Goal: Navigation & Orientation: Find specific page/section

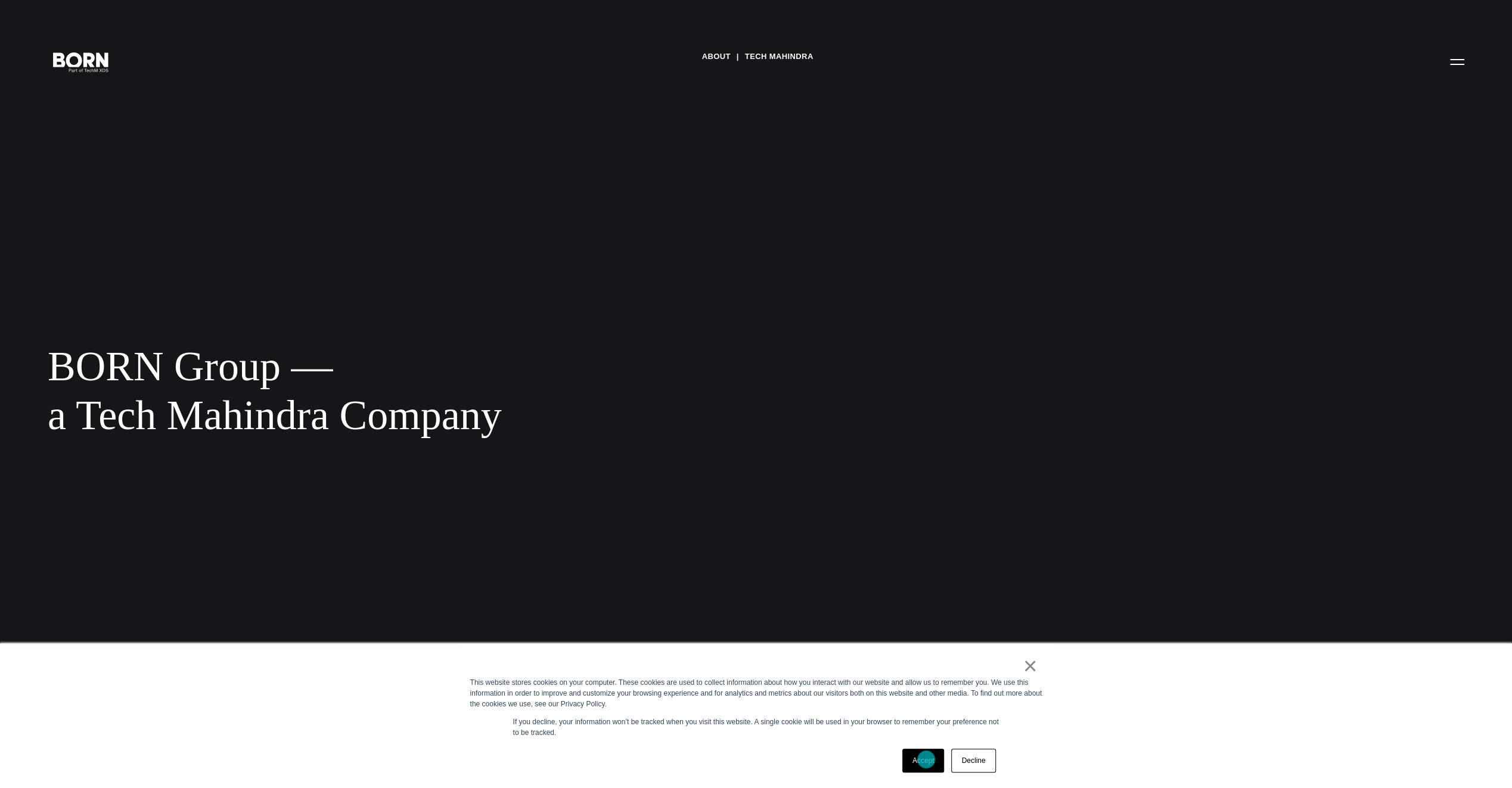
click at [926, 759] on link "Accept" at bounding box center [924, 760] width 42 height 24
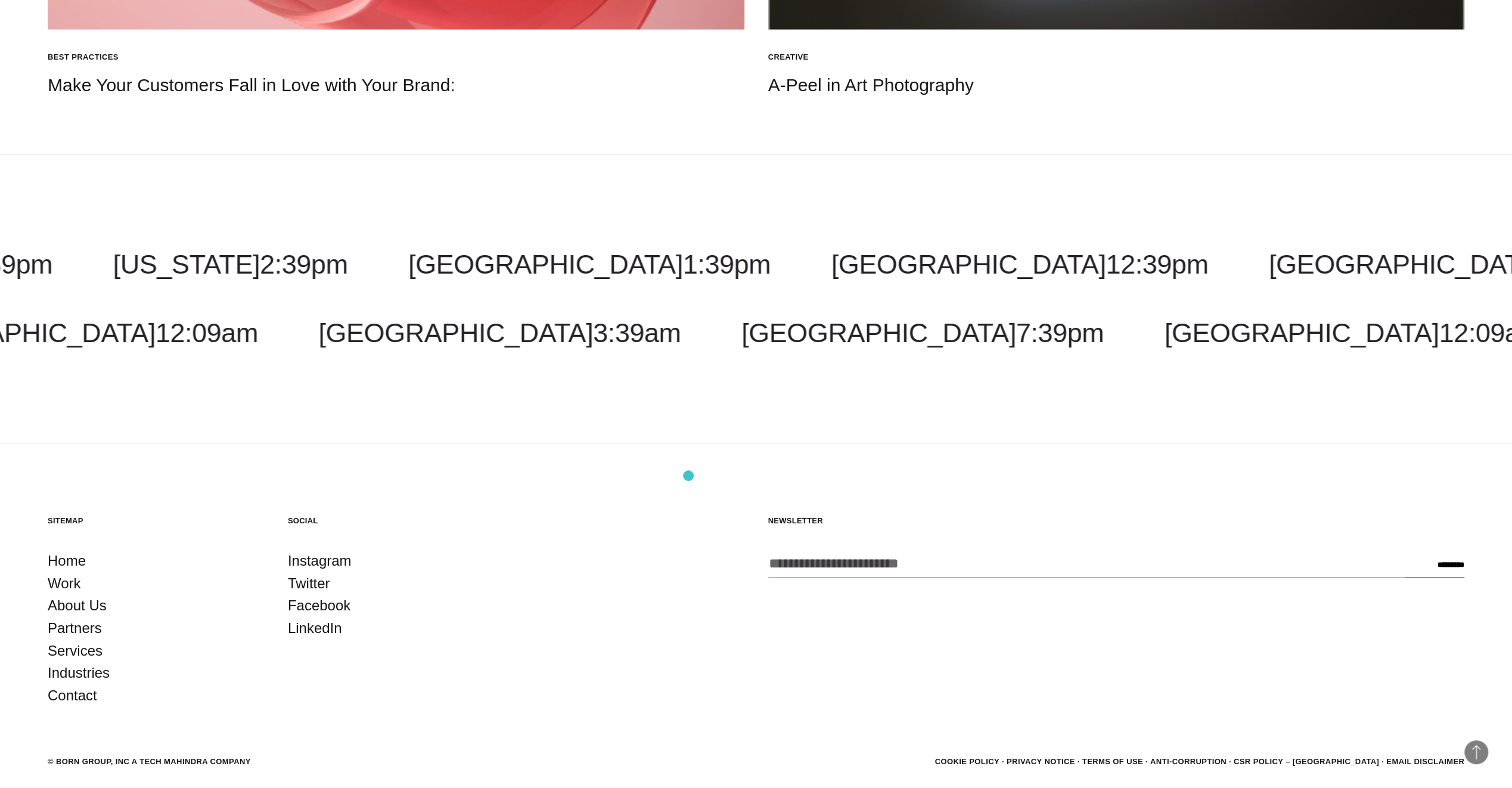
scroll to position [2295, 0]
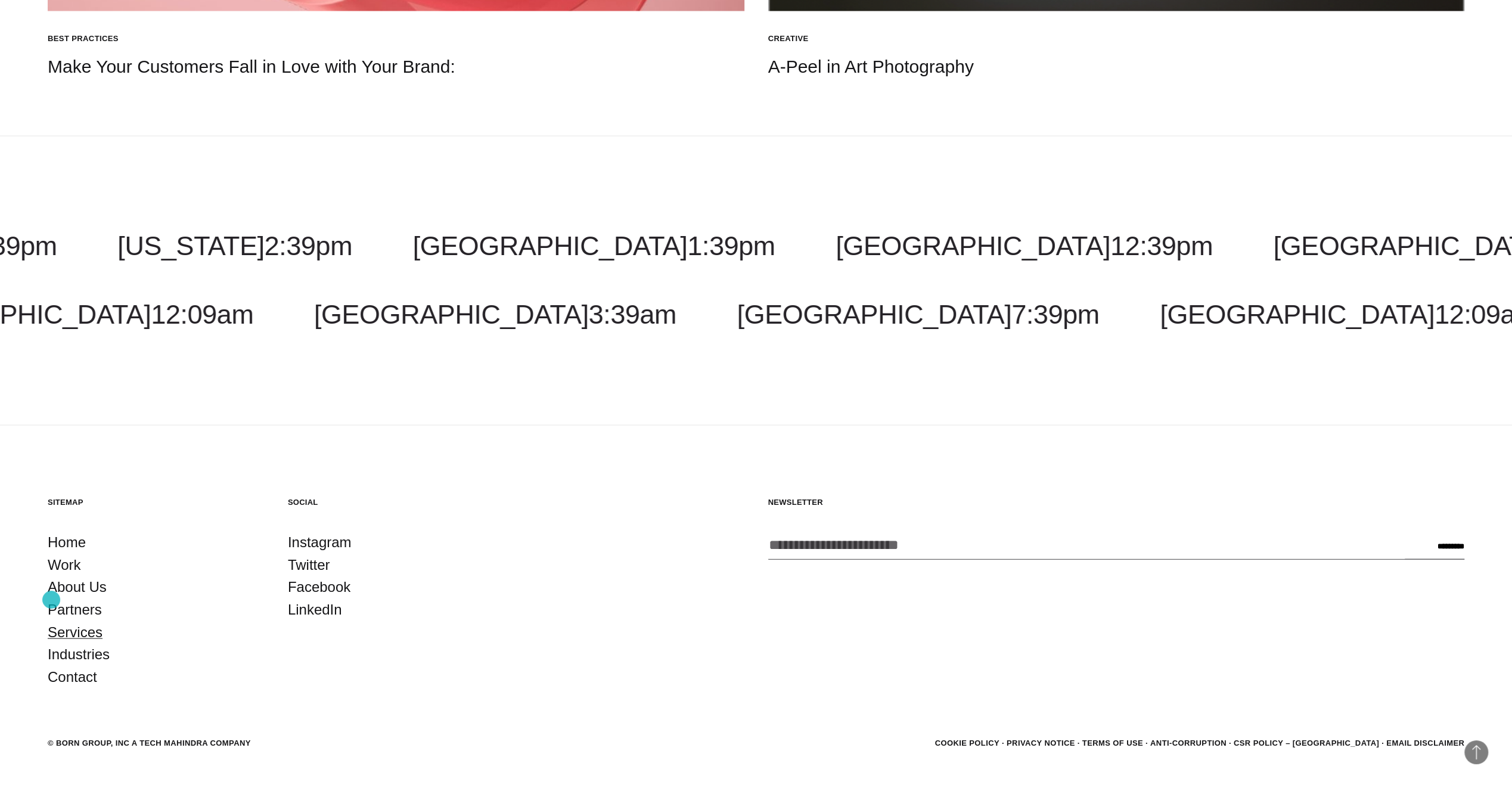
click at [52, 621] on link "Services" at bounding box center [75, 632] width 55 height 22
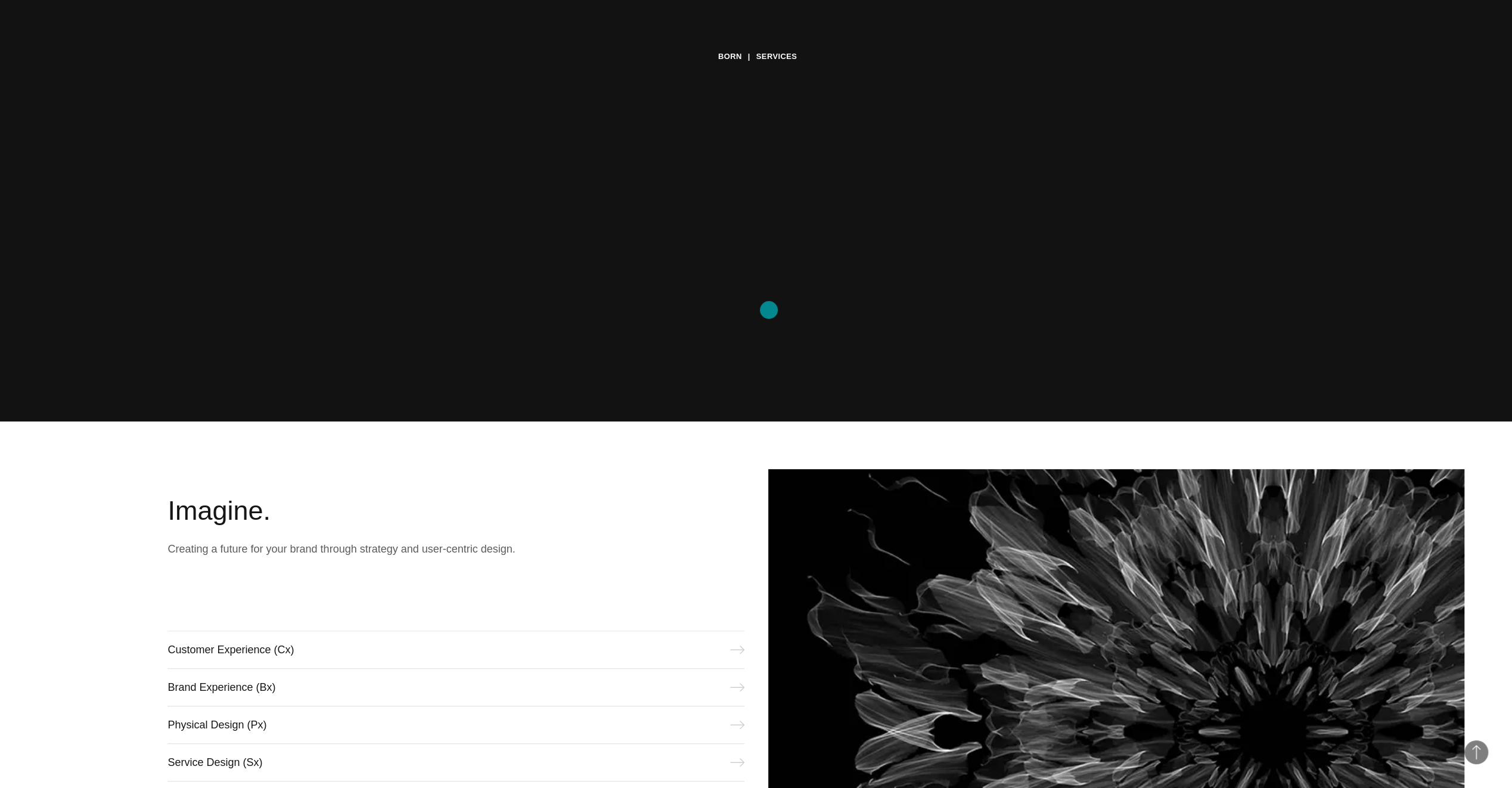
scroll to position [354, 0]
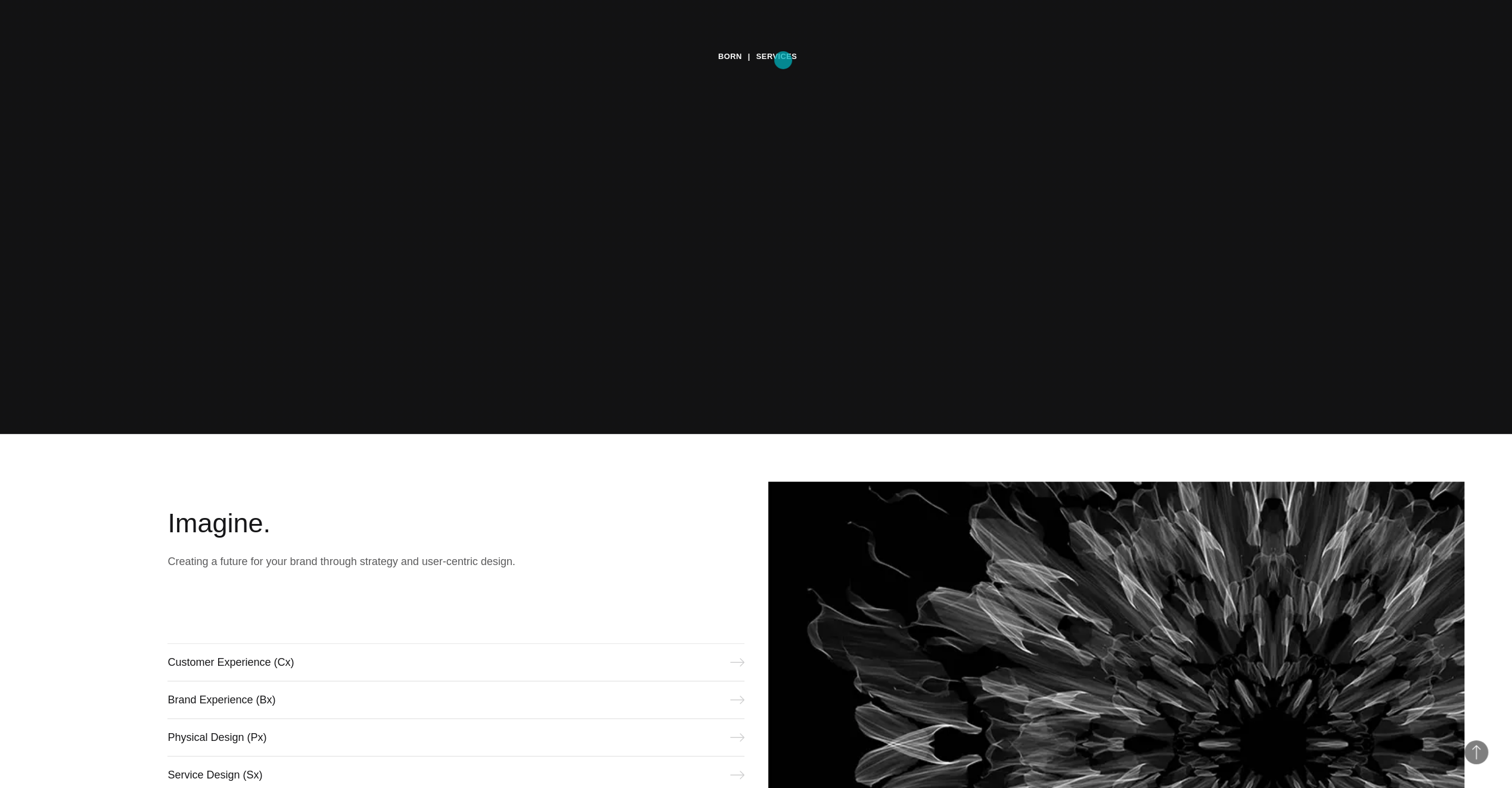
click at [783, 60] on link "Services" at bounding box center [777, 56] width 41 height 18
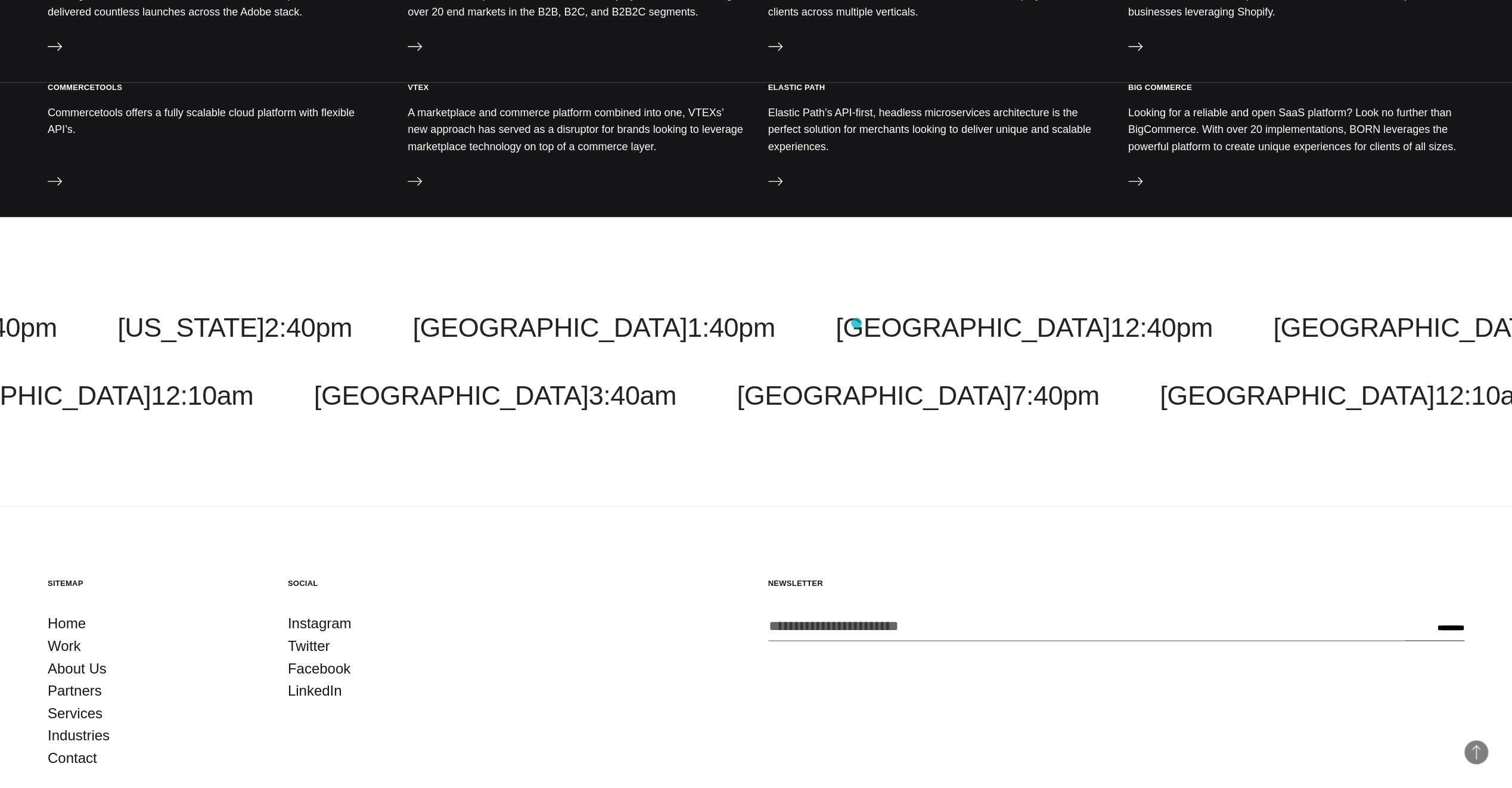
scroll to position [1434, 0]
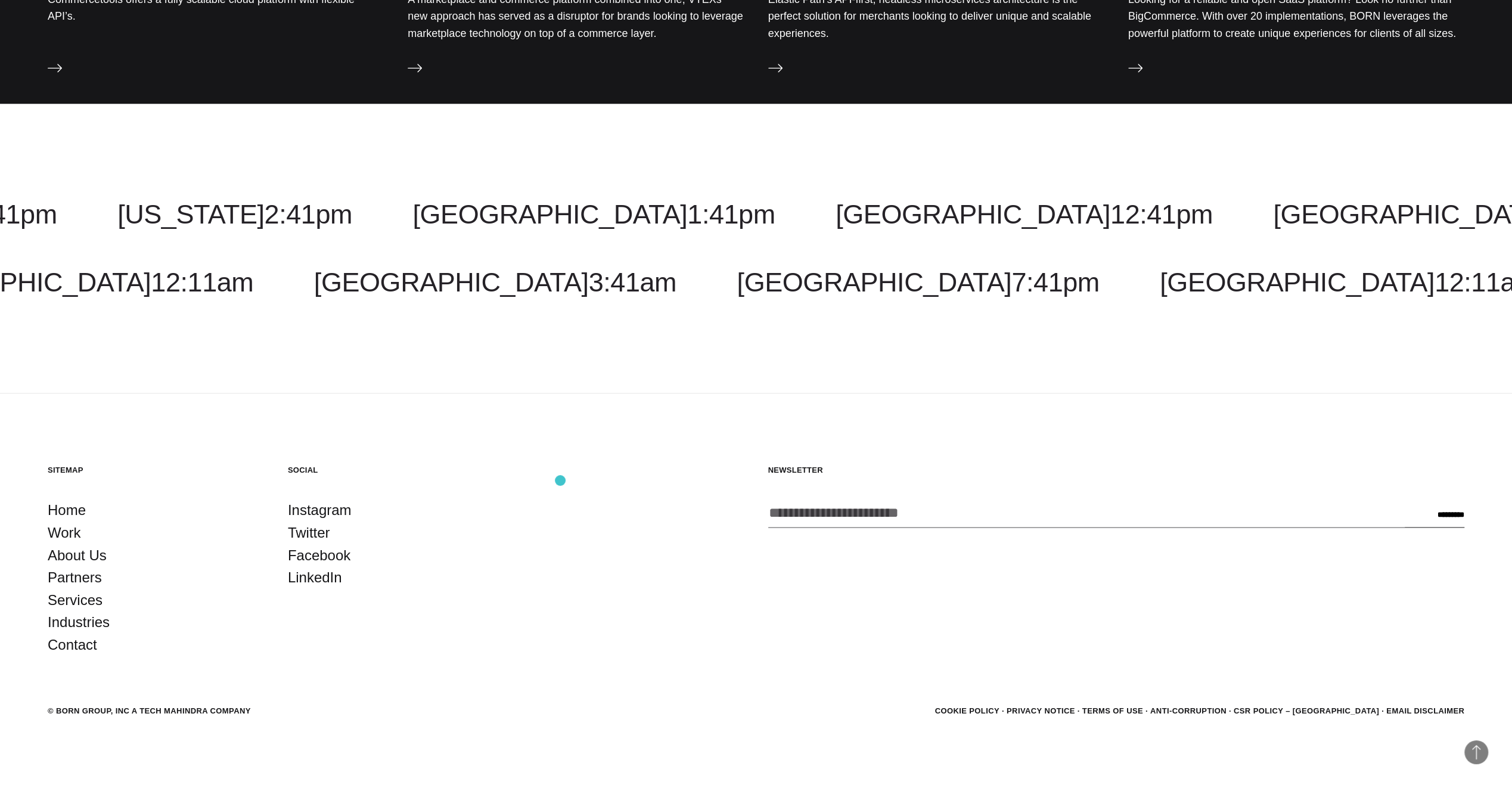
click at [564, 479] on section "Sitemap Home Work About Us Partners Services Industries Contact Social Instagra…" at bounding box center [756, 561] width 1417 height 191
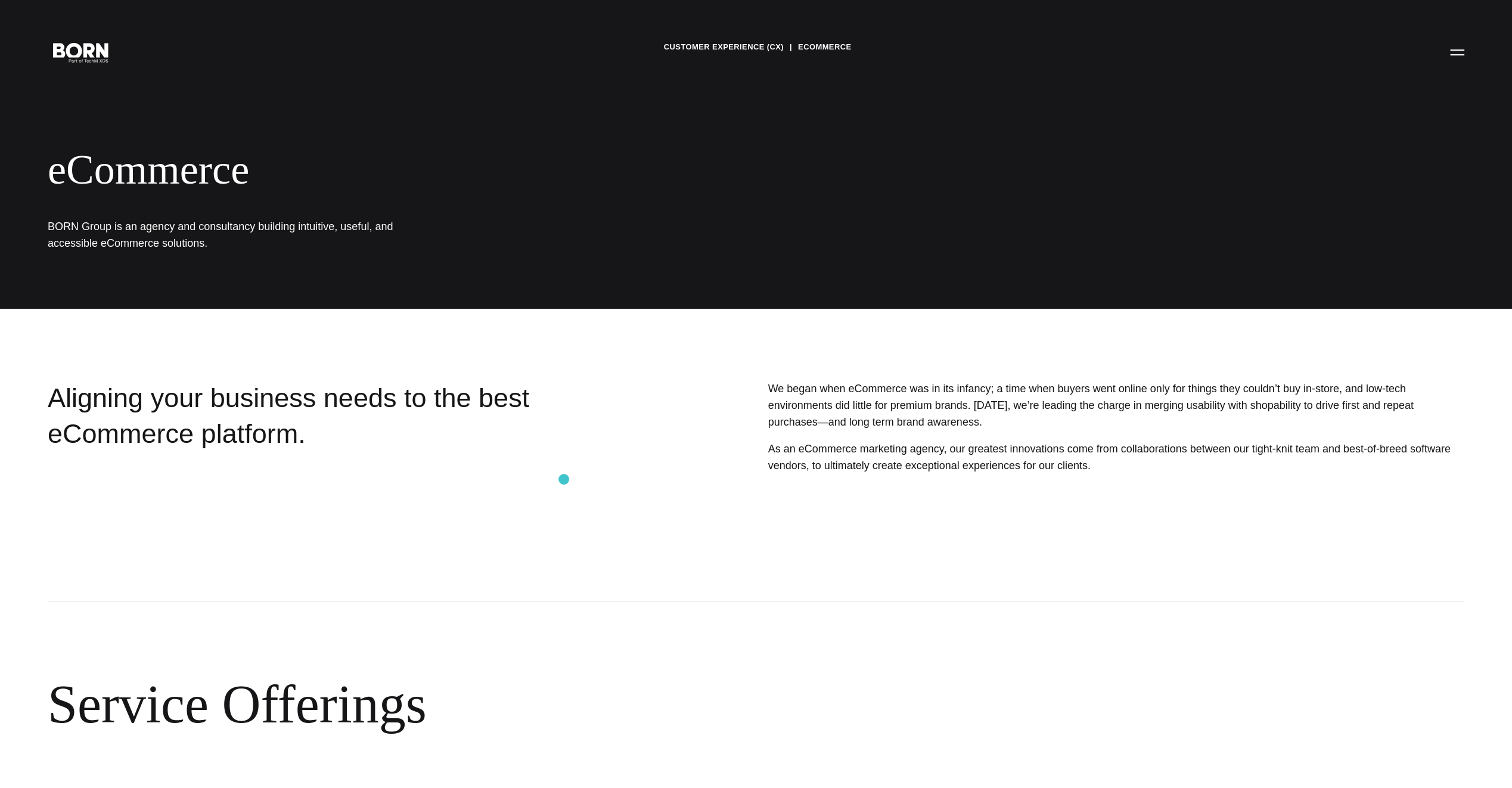
scroll to position [0, 0]
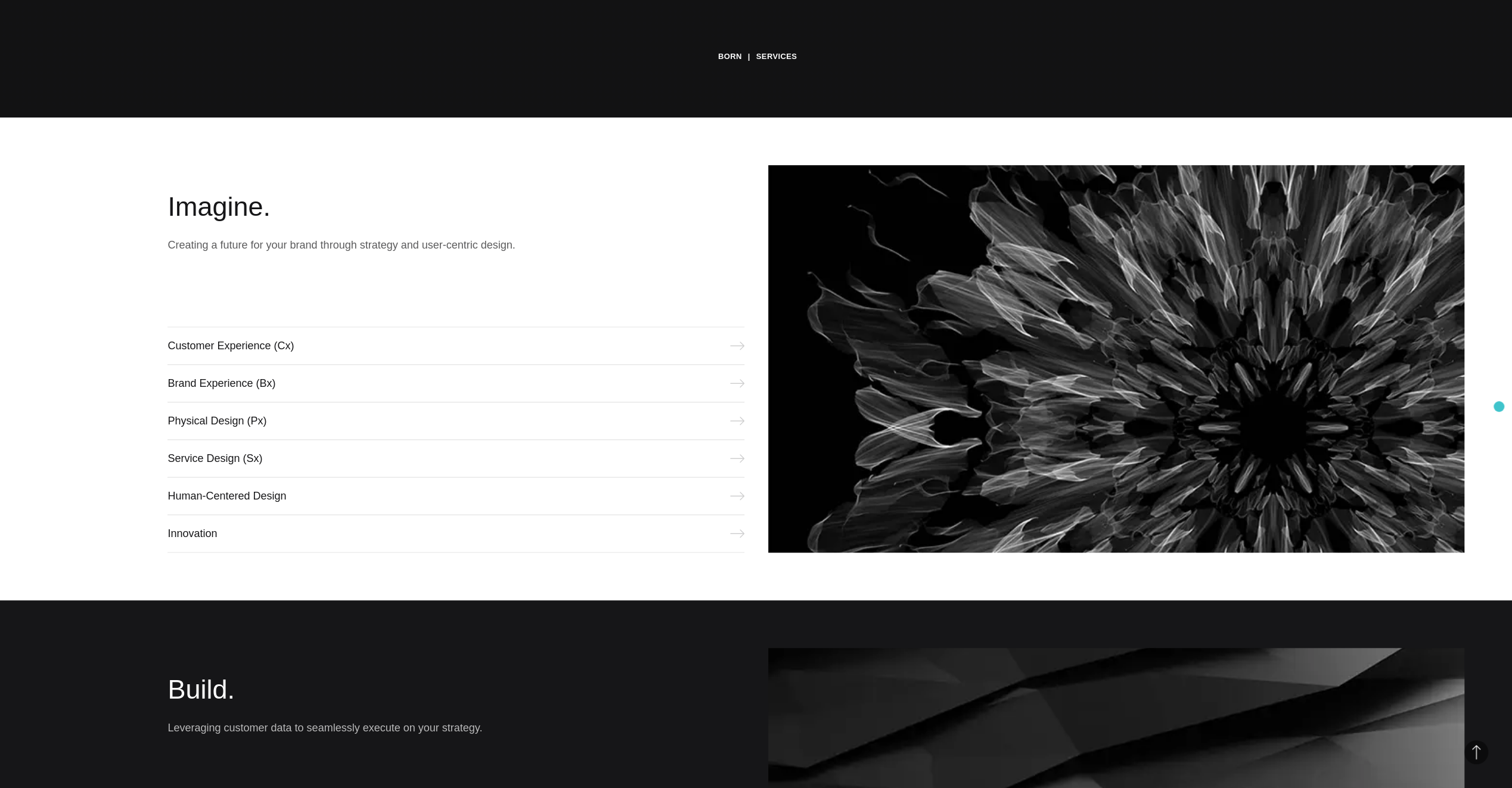
scroll to position [715, 0]
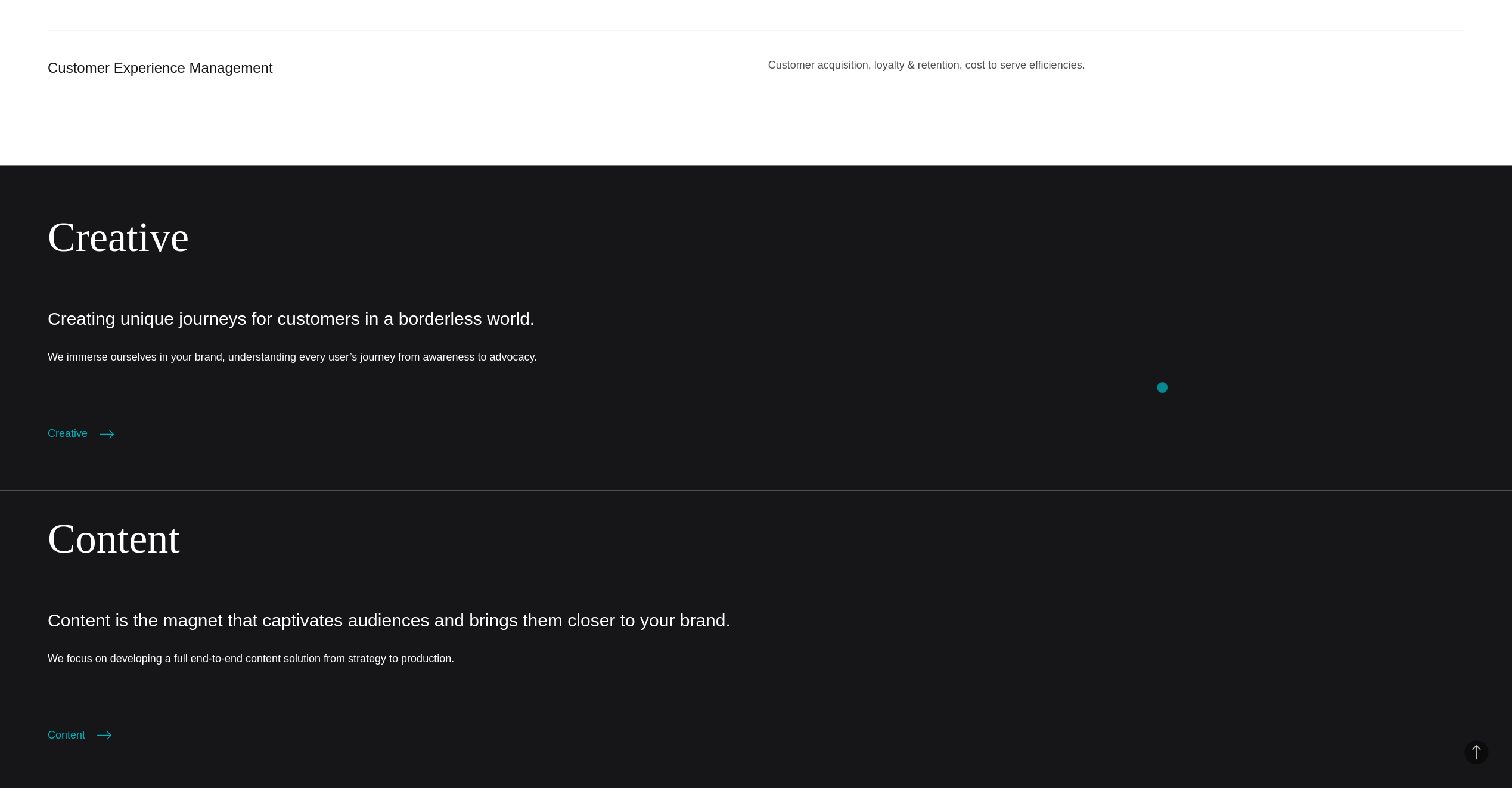
scroll to position [1799, 0]
